Goal: Register for event/course

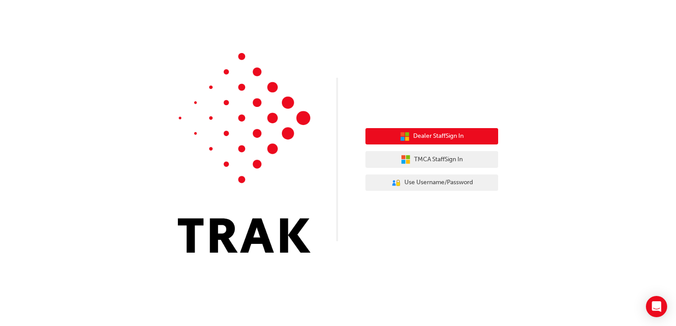
click at [452, 139] on span "Dealer Staff Sign In" at bounding box center [438, 136] width 50 height 10
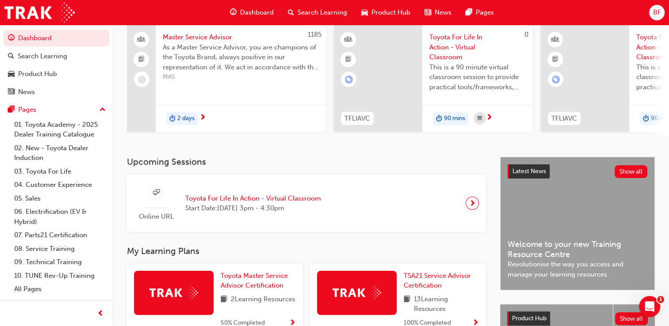
scroll to position [62, 0]
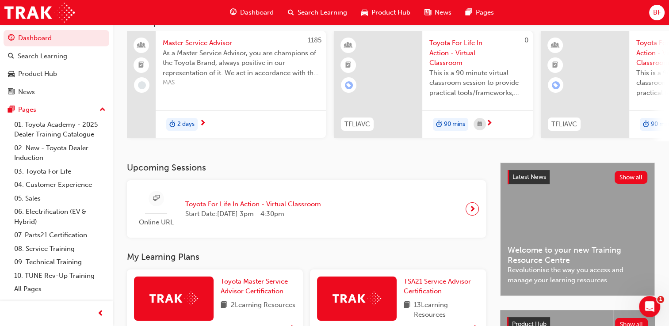
click at [295, 208] on span "Toyota For Life In Action - Virtual Classroom" at bounding box center [253, 204] width 136 height 10
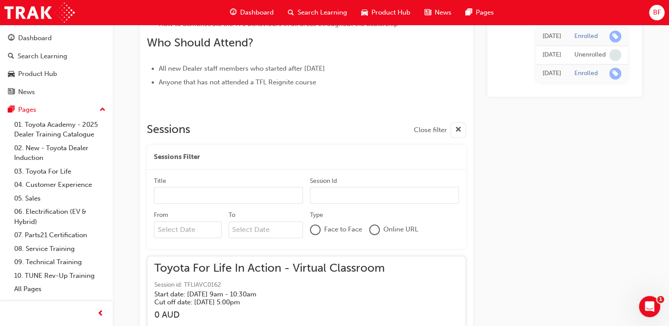
scroll to position [956, 0]
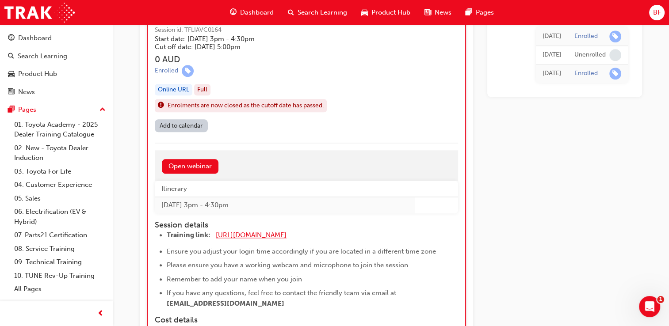
click at [239, 233] on span "[URL][DOMAIN_NAME]" at bounding box center [251, 235] width 71 height 8
